Goal: Communication & Community: Answer question/provide support

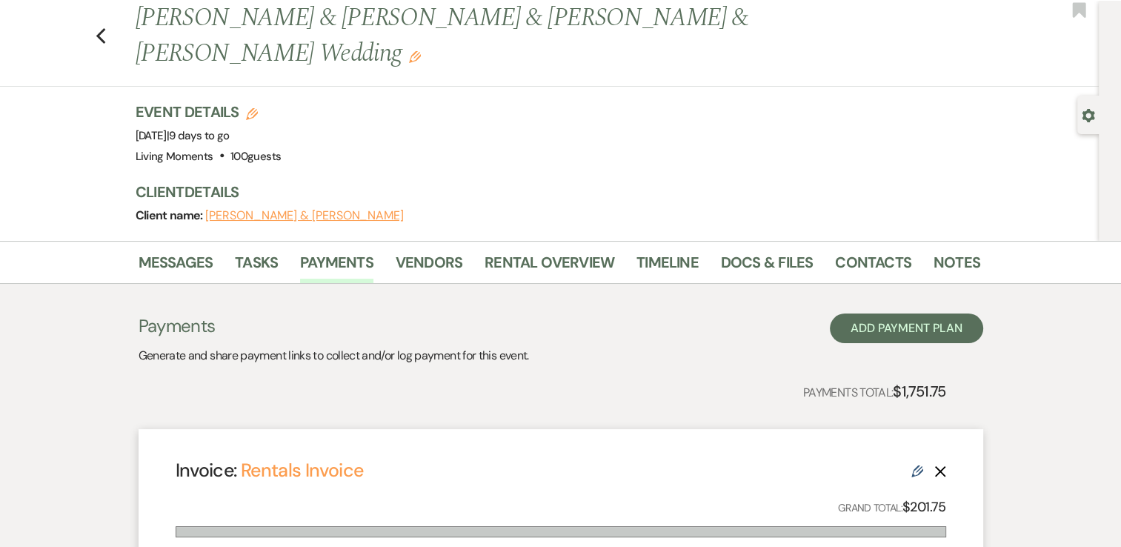
scroll to position [23, 0]
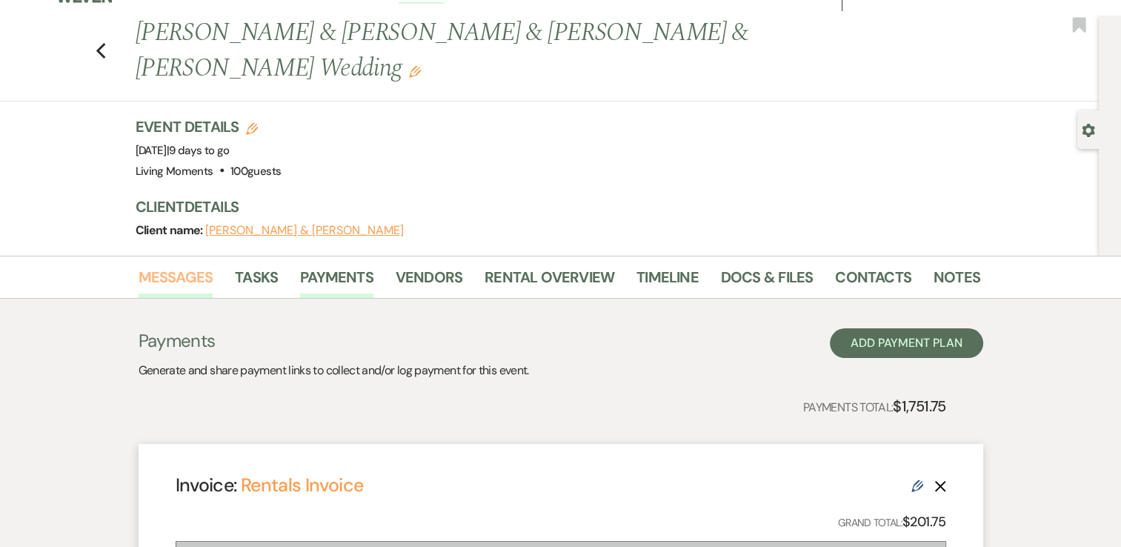
click at [181, 277] on link "Messages" at bounding box center [176, 281] width 75 height 33
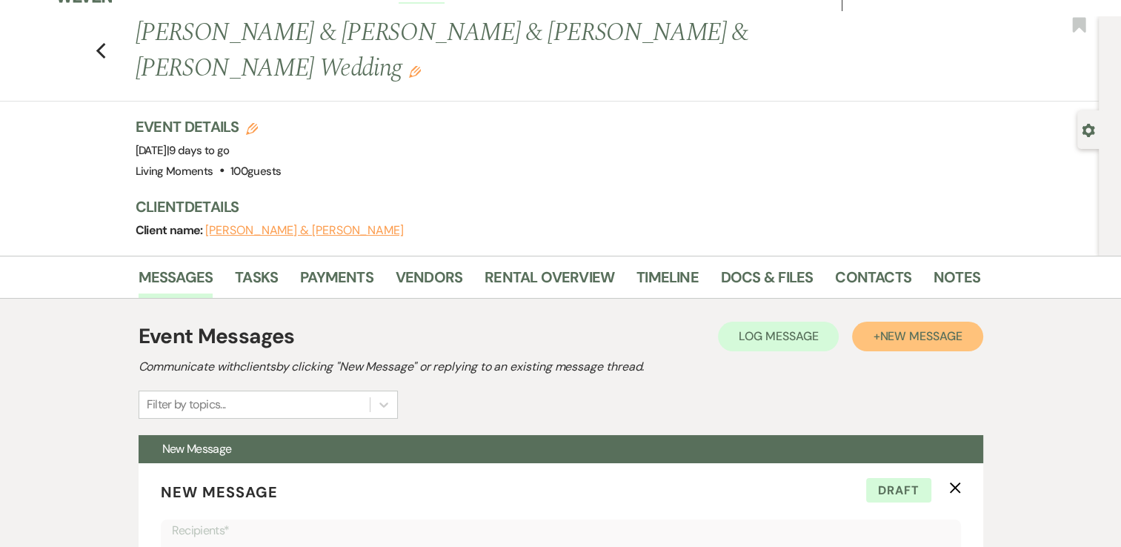
click at [898, 340] on span "New Message" at bounding box center [920, 336] width 82 height 16
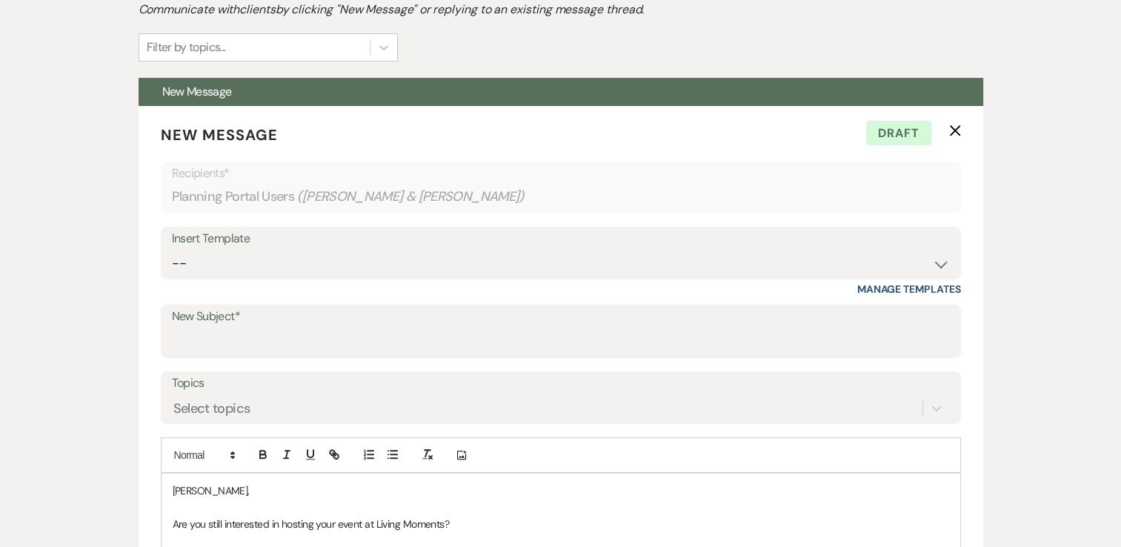
scroll to position [452, 0]
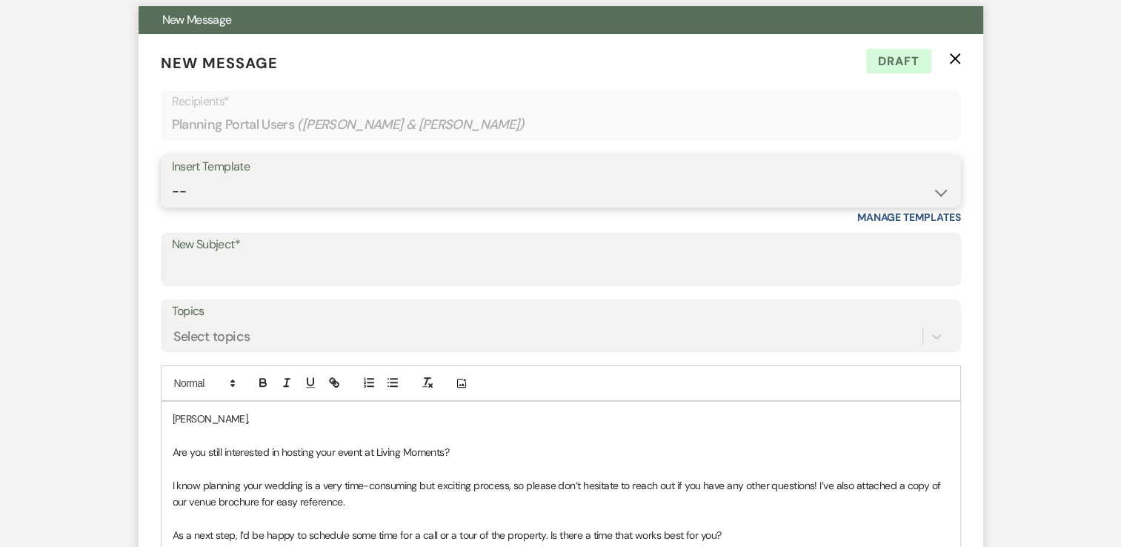
click at [769, 182] on select "-- Weven Planning Portal Introduction (Booked Events) Initial Inquiry Response …" at bounding box center [561, 191] width 778 height 29
select select "2842"
click at [172, 177] on select "-- Weven Planning Portal Introduction (Booked Events) Initial Inquiry Response …" at bounding box center [561, 191] width 778 height 29
type input "Book a call!"
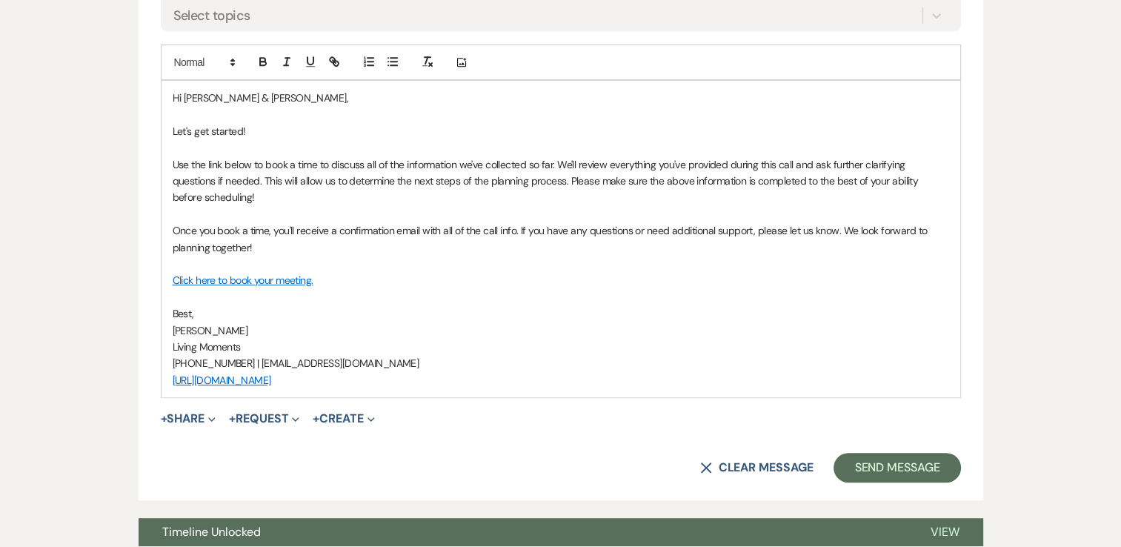
scroll to position [776, 0]
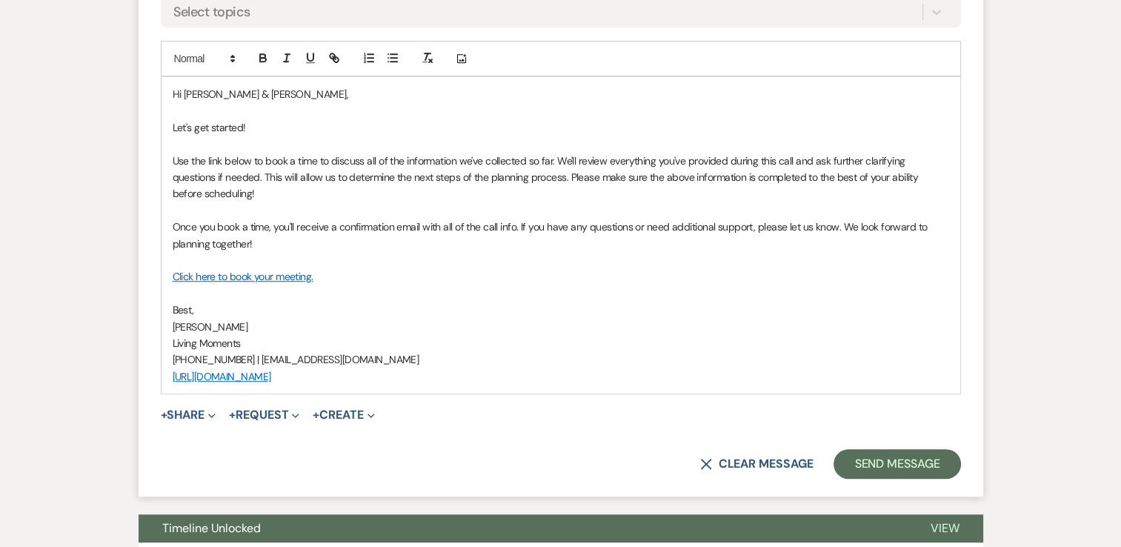
click at [228, 96] on p "Hi [PERSON_NAME] & [PERSON_NAME]," at bounding box center [561, 94] width 776 height 16
drag, startPoint x: 254, startPoint y: 125, endPoint x: 195, endPoint y: 129, distance: 59.4
click at [195, 129] on p "Let's get started!" at bounding box center [561, 127] width 776 height 16
click at [169, 124] on div "Hey [PERSON_NAME] & [PERSON_NAME], Let's set that finalization meeting for [DAT…" at bounding box center [561, 235] width 799 height 316
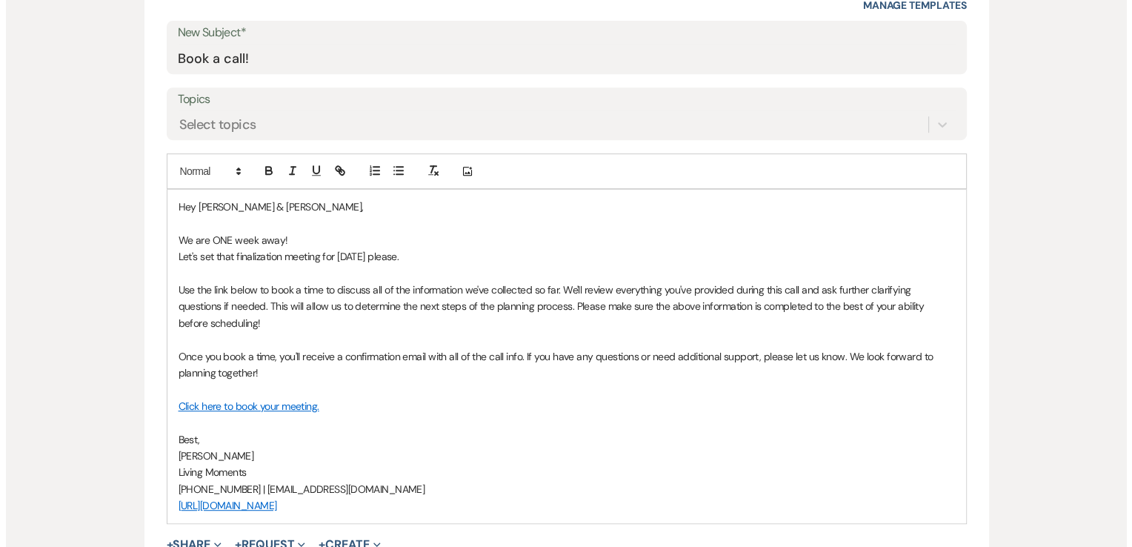
scroll to position [673, 0]
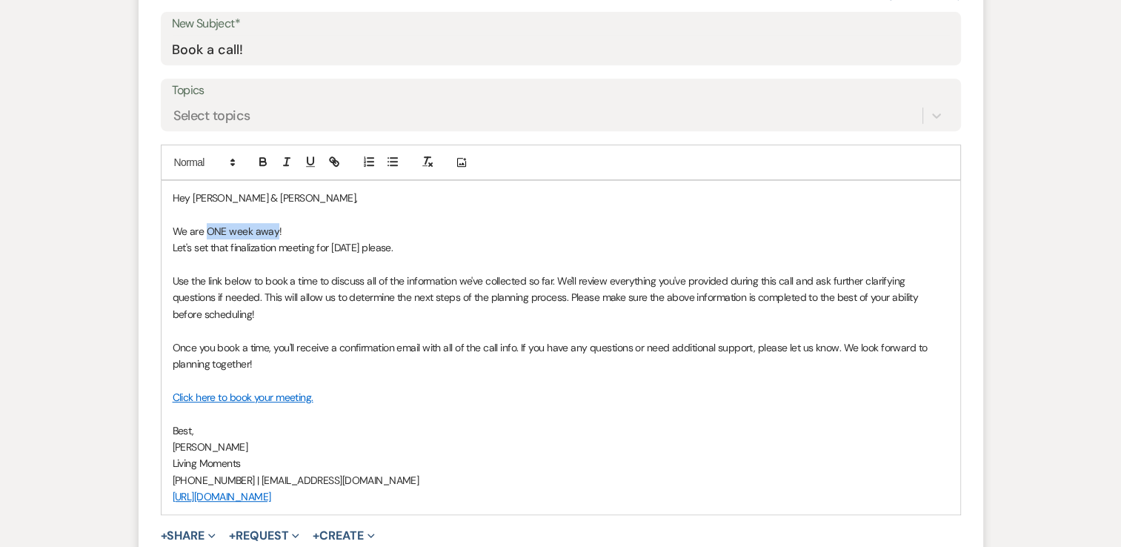
drag, startPoint x: 276, startPoint y: 231, endPoint x: 206, endPoint y: 227, distance: 69.7
click at [206, 227] on p "We are ONE week away!" at bounding box center [561, 231] width 776 height 16
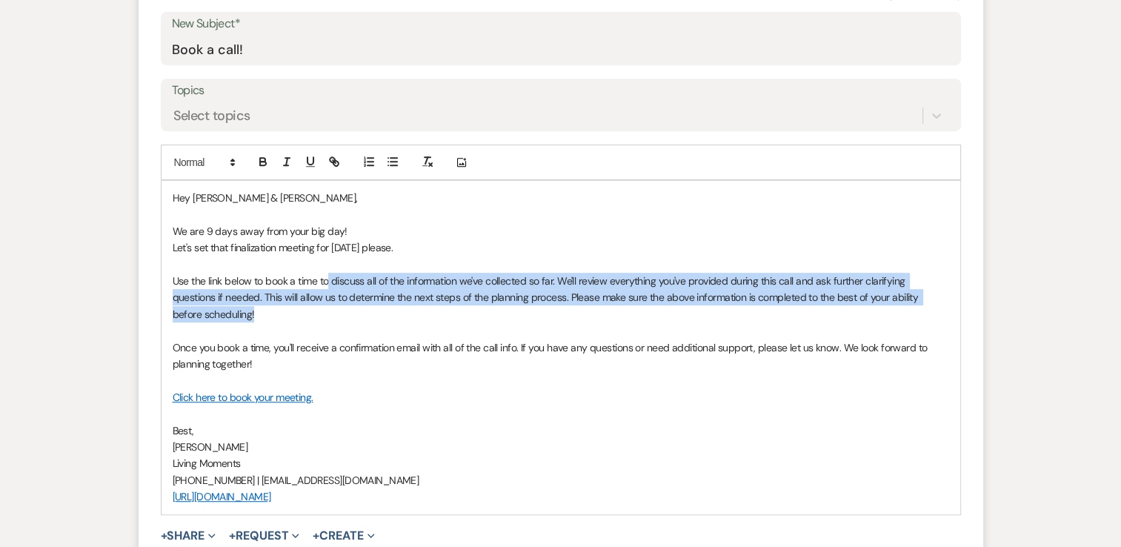
drag, startPoint x: 330, startPoint y: 279, endPoint x: 587, endPoint y: 310, distance: 259.1
click at [587, 310] on p "Use the link below to book a time to discuss all of the information we've colle…" at bounding box center [561, 298] width 776 height 50
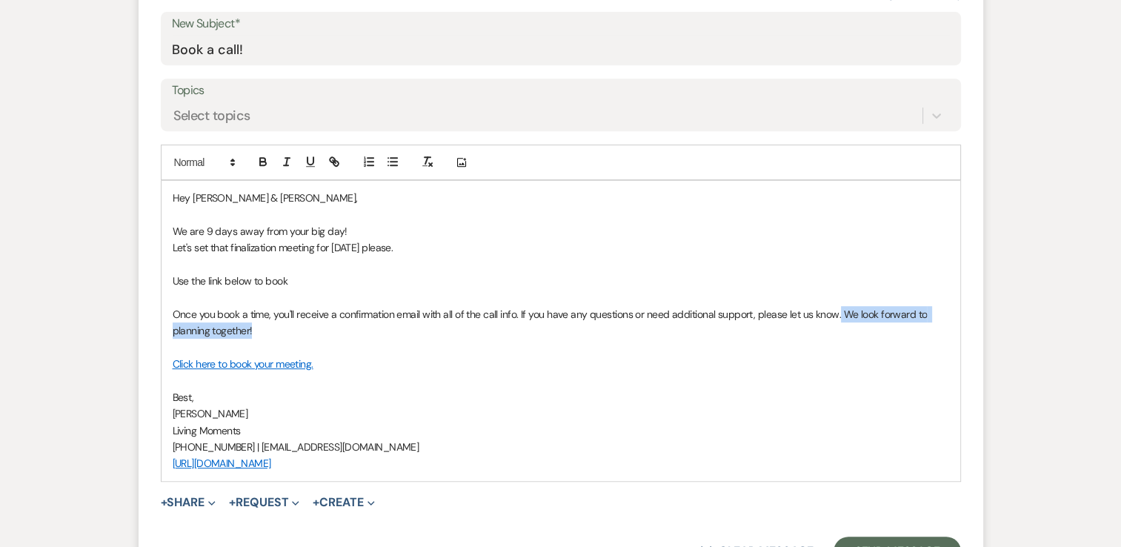
drag, startPoint x: 839, startPoint y: 313, endPoint x: 893, endPoint y: 329, distance: 56.5
click at [893, 329] on p "Once you book a time, you'll receive a confirmation email with all of the call …" at bounding box center [561, 322] width 776 height 33
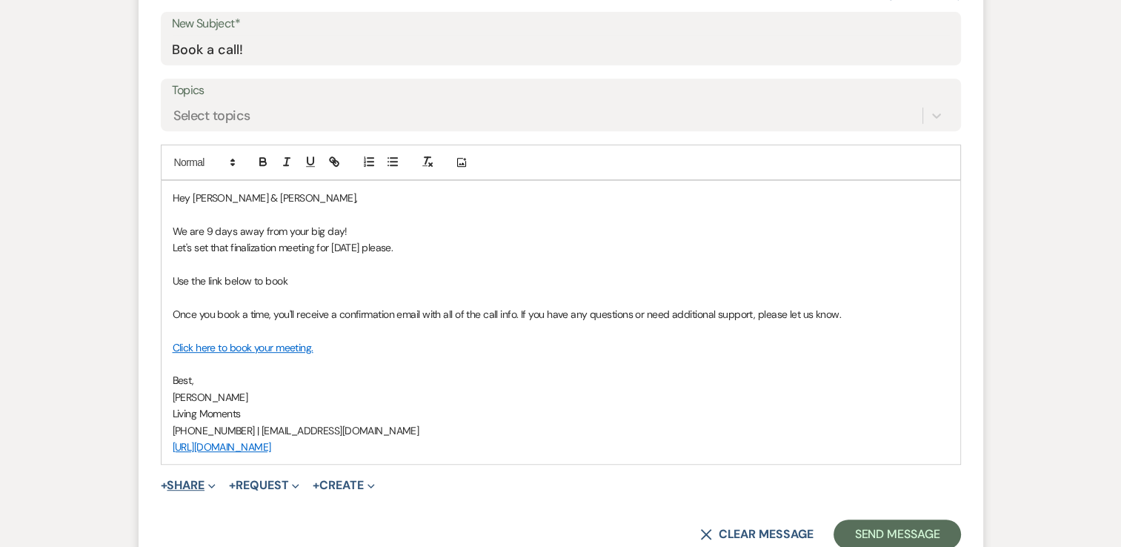
click at [213, 485] on use "button" at bounding box center [211, 486] width 7 height 4
click at [231, 543] on span "Add Photo Images" at bounding box center [209, 541] width 61 height 16
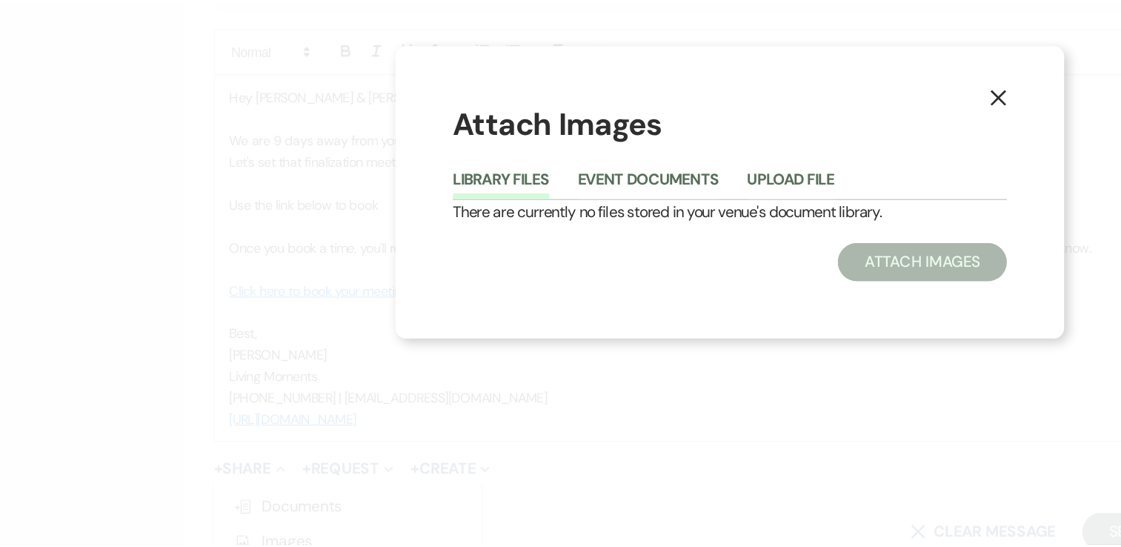
scroll to position [670, 0]
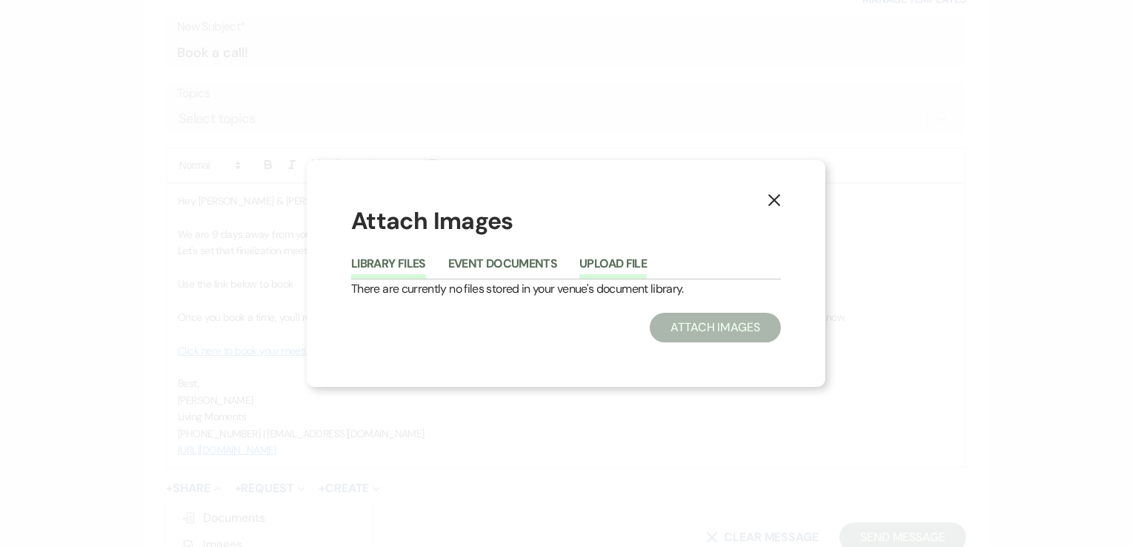
click at [615, 266] on button "Upload File" at bounding box center [612, 268] width 67 height 21
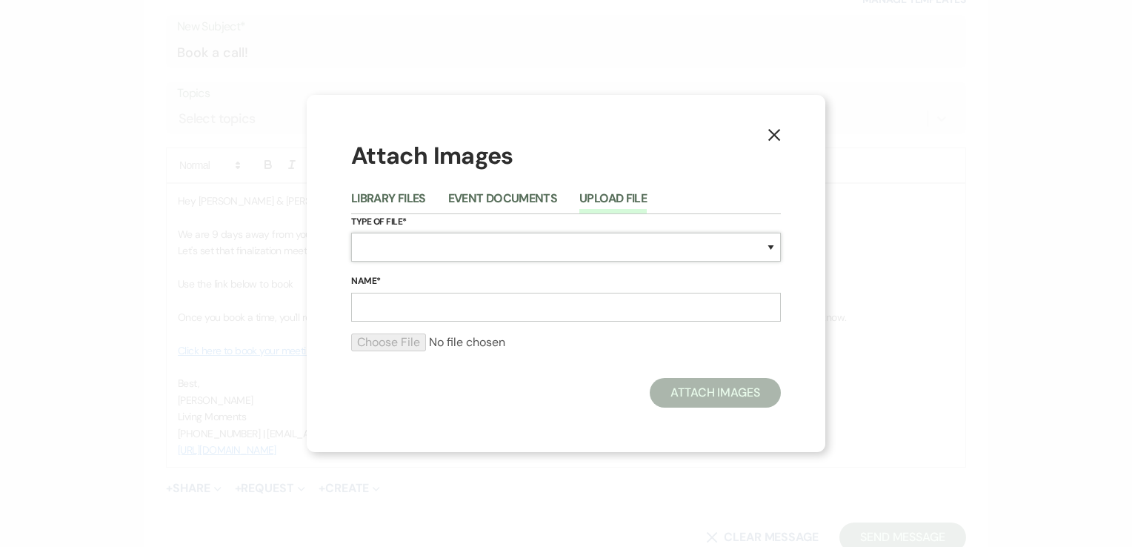
click at [522, 247] on select "Special Event Insurance Vendor Certificate of Insurance Contracts / Rental Agre…" at bounding box center [566, 247] width 430 height 29
select select "58"
click at [351, 233] on select "Special Event Insurance Vendor Certificate of Insurance Contracts / Rental Agre…" at bounding box center [566, 247] width 430 height 29
click at [510, 295] on input "Name*" at bounding box center [566, 307] width 430 height 29
click at [510, 310] on input "Name*" at bounding box center [566, 307] width 430 height 29
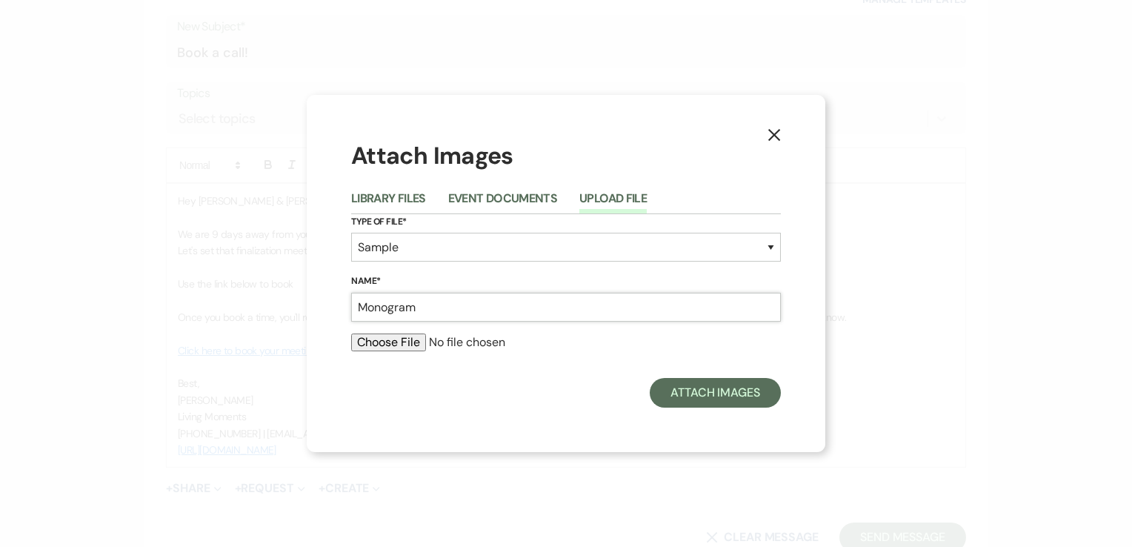
type input "Monogram"
click at [410, 340] on input "file" at bounding box center [566, 342] width 430 height 18
type input "C:\fakepath\image0.jpeg"
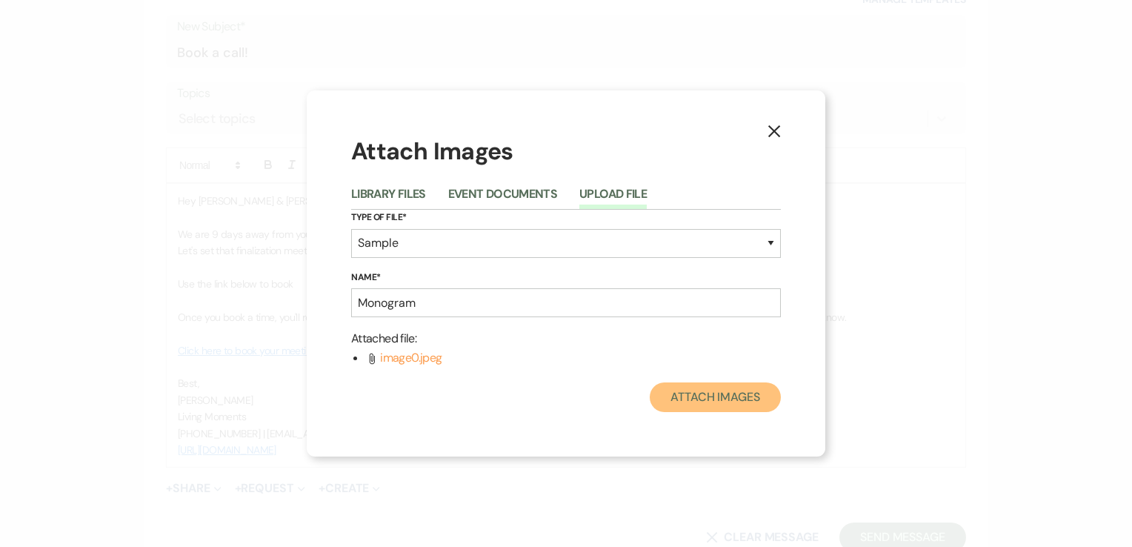
click at [715, 402] on button "Attach Images" at bounding box center [715, 397] width 131 height 30
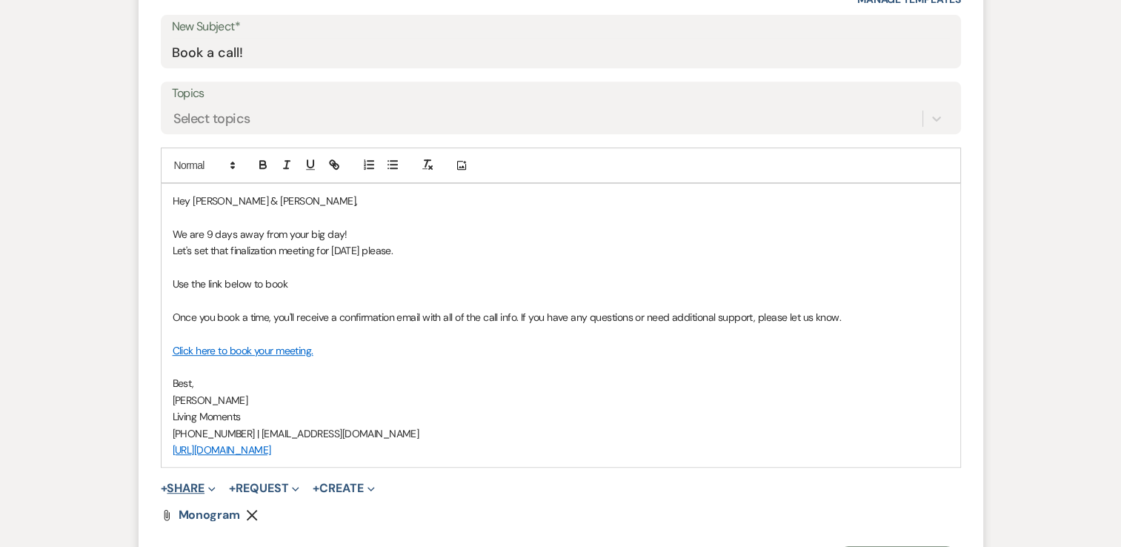
click at [210, 488] on span "Expand" at bounding box center [209, 488] width 11 height 16
click at [299, 489] on use "button" at bounding box center [295, 489] width 7 height 4
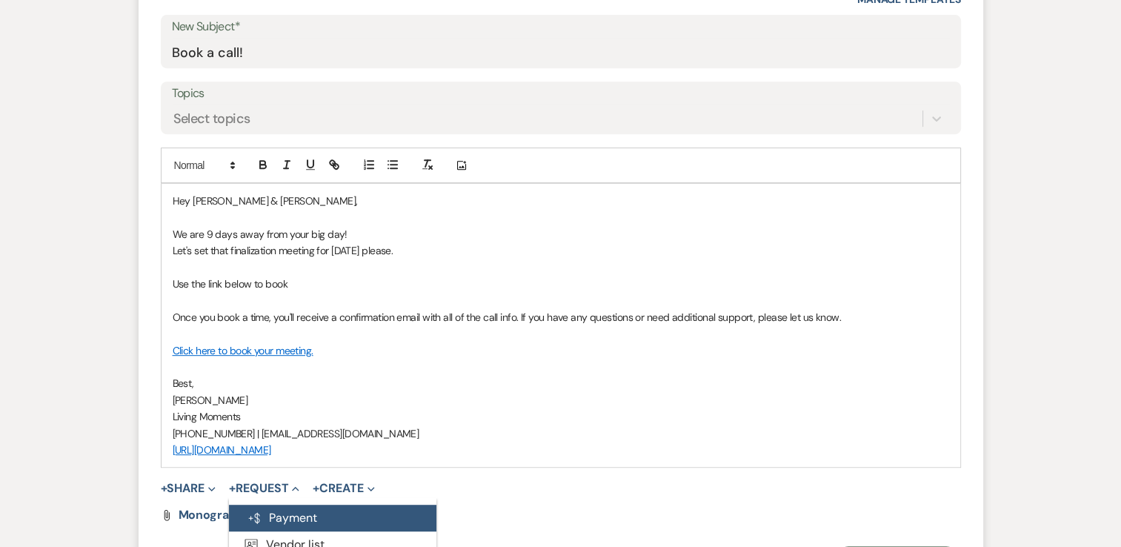
click at [310, 513] on button "Generate Payment Payment" at bounding box center [332, 518] width 207 height 27
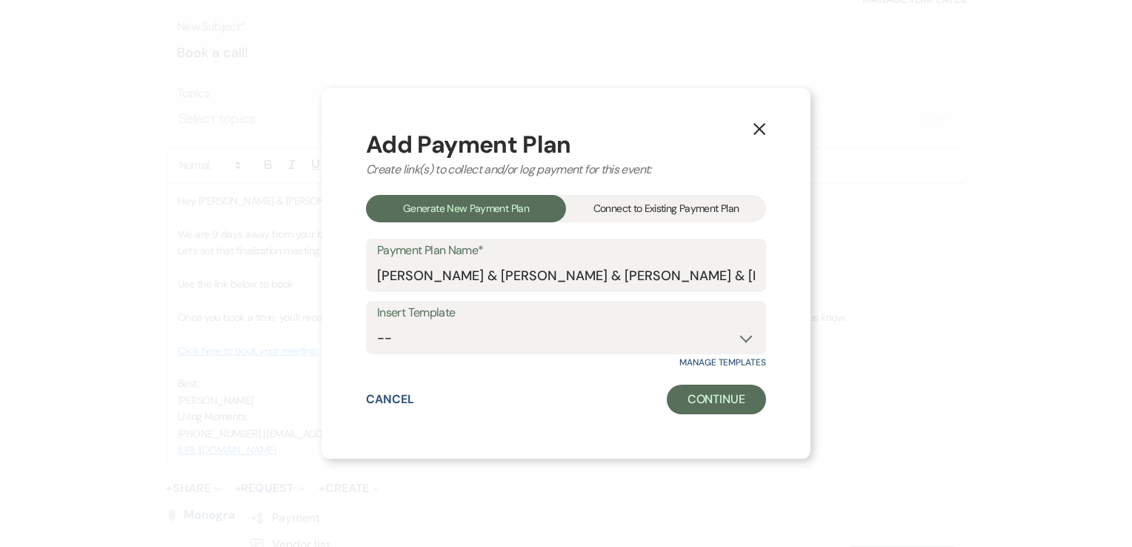
click at [699, 207] on div "Connect to Existing Payment Plan" at bounding box center [666, 208] width 200 height 27
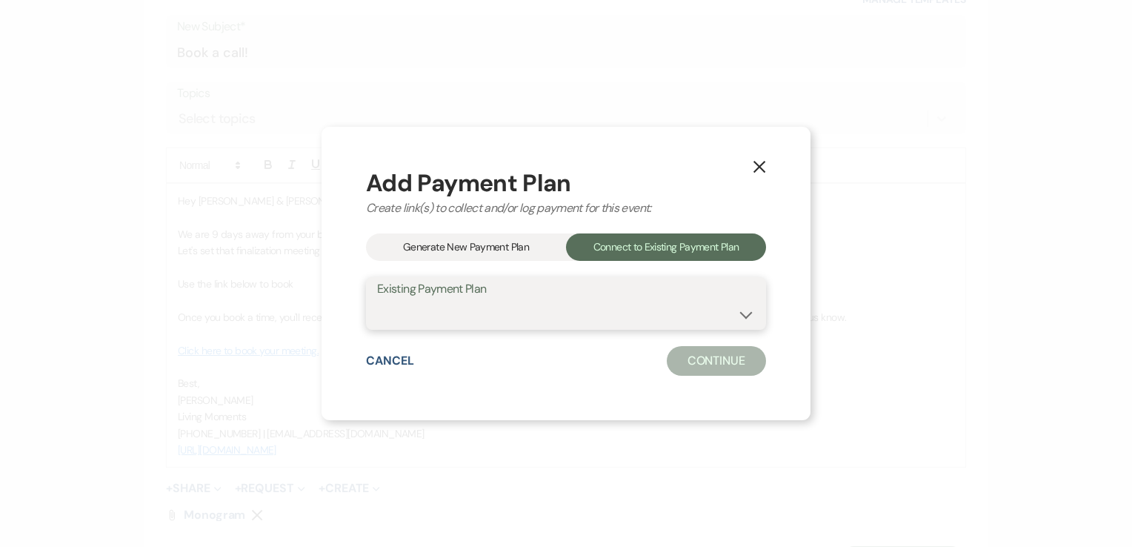
click at [735, 308] on select "Rental Invoice [PERSON_NAME] & [PERSON_NAME] Payment Plan #1" at bounding box center [566, 313] width 378 height 29
select select "26020"
click at [377, 299] on select "Rental Invoice [PERSON_NAME] & [PERSON_NAME] Payment Plan #1" at bounding box center [566, 313] width 378 height 29
click at [714, 367] on button "Continue" at bounding box center [716, 361] width 99 height 30
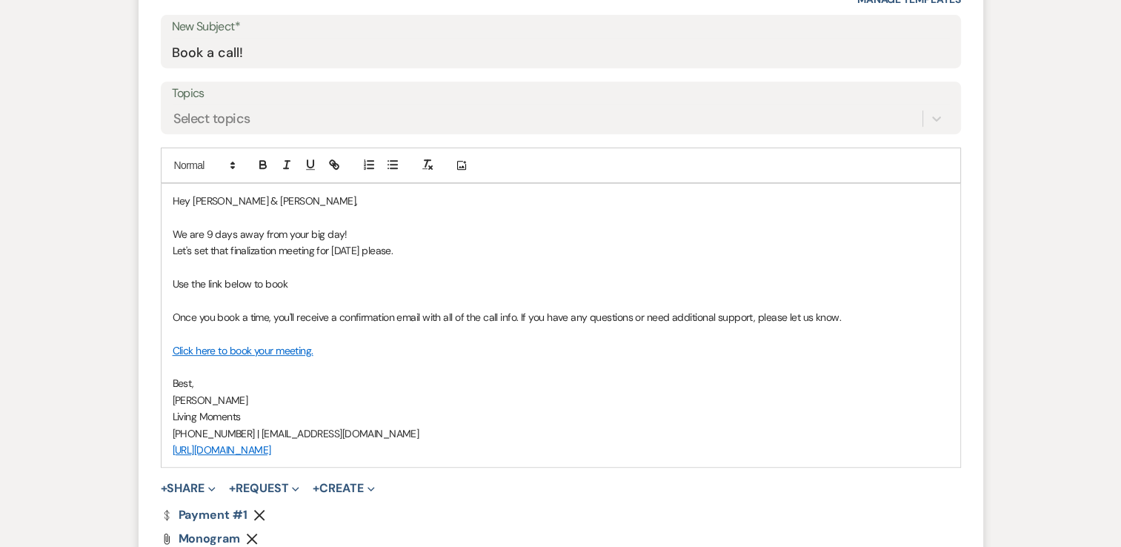
click at [352, 236] on p "We are 9 days away from your big day!" at bounding box center [561, 234] width 776 height 16
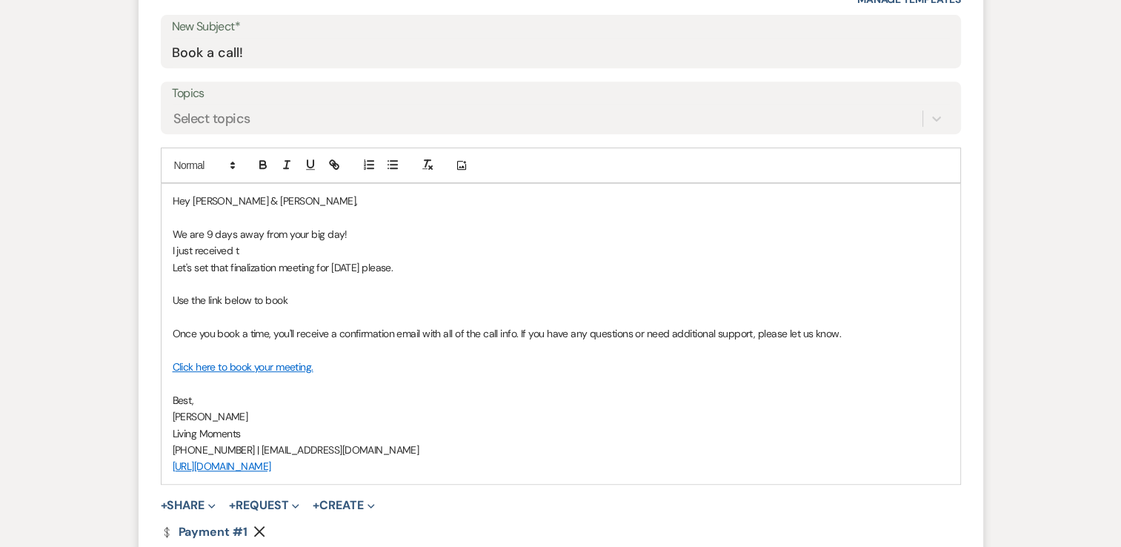
click at [255, 250] on p "I just received t" at bounding box center [561, 250] width 776 height 16
click at [868, 248] on p "I just received the monogram image from [PERSON_NAME], attaching that here. I a…" at bounding box center [561, 250] width 776 height 16
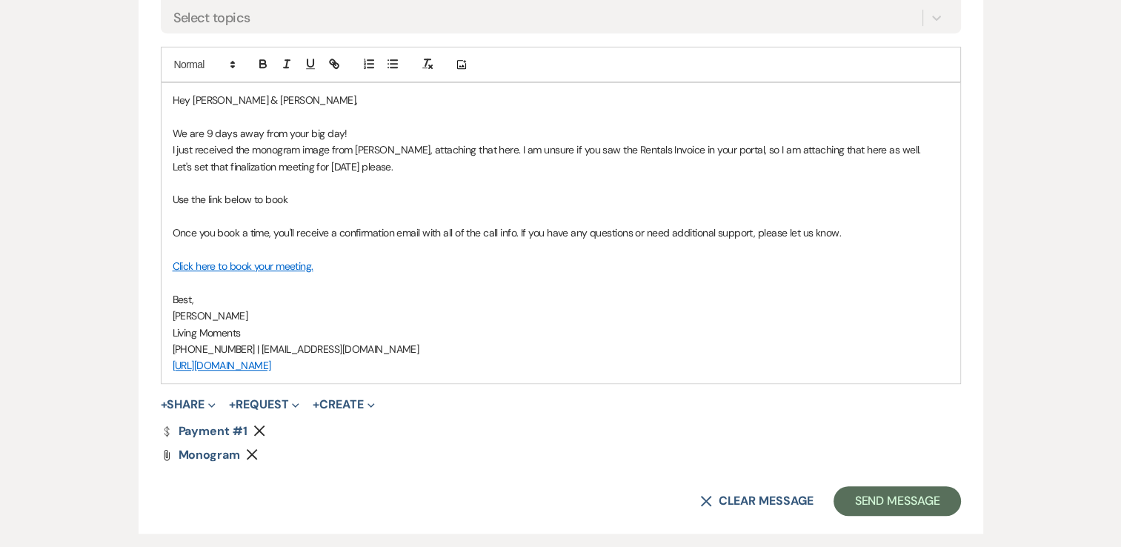
scroll to position [789, 0]
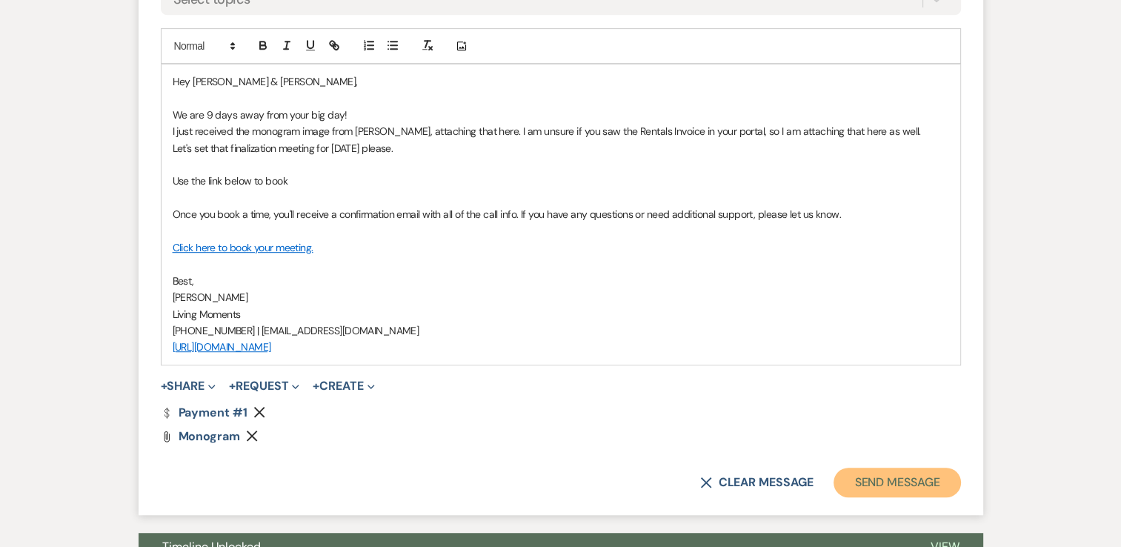
click at [886, 479] on button "Send Message" at bounding box center [897, 483] width 127 height 30
